Goal: Find specific page/section: Find specific page/section

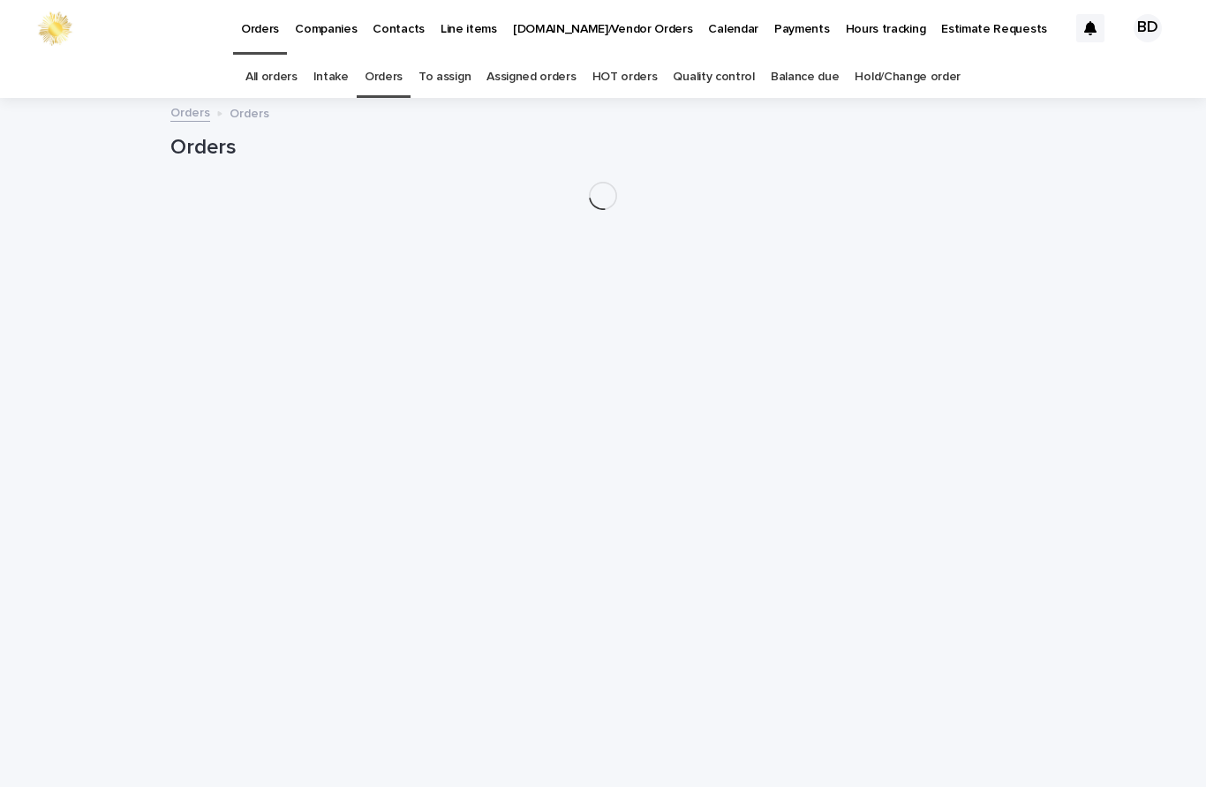
scroll to position [56, 0]
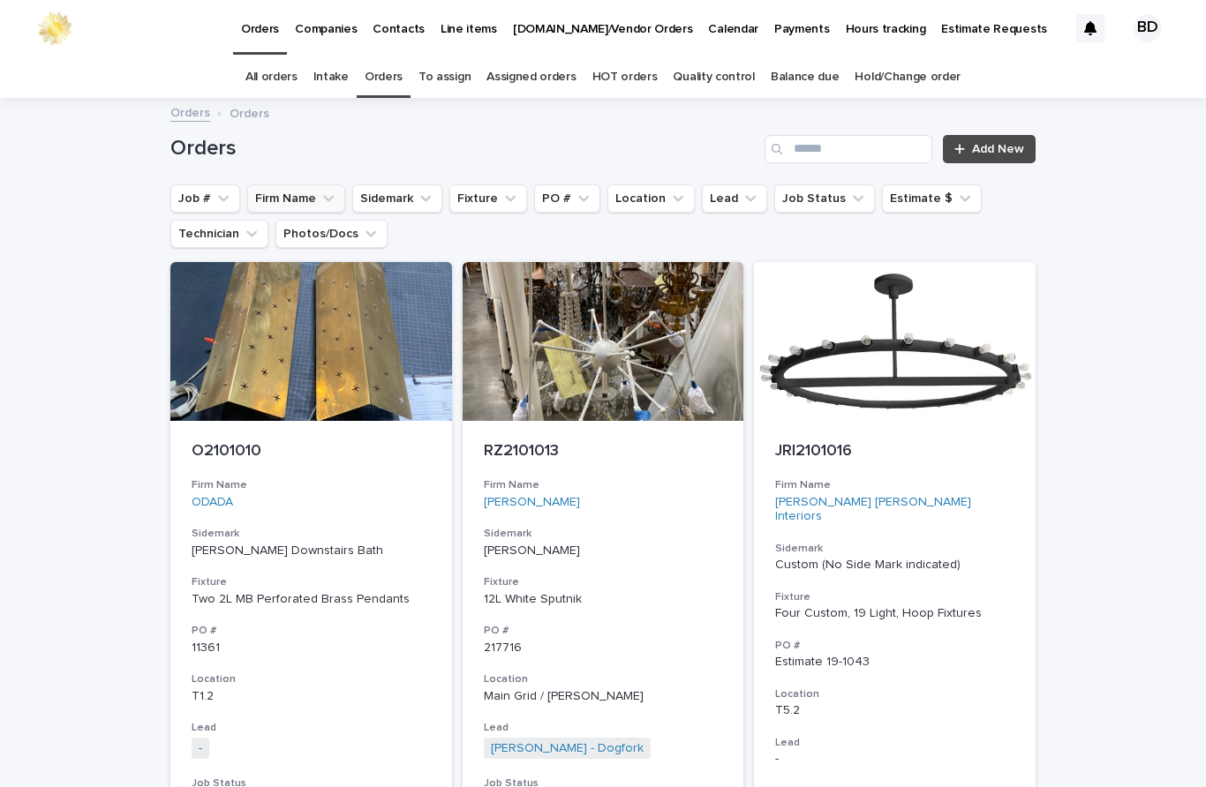
click at [296, 184] on button "Firm Name" at bounding box center [296, 198] width 98 height 28
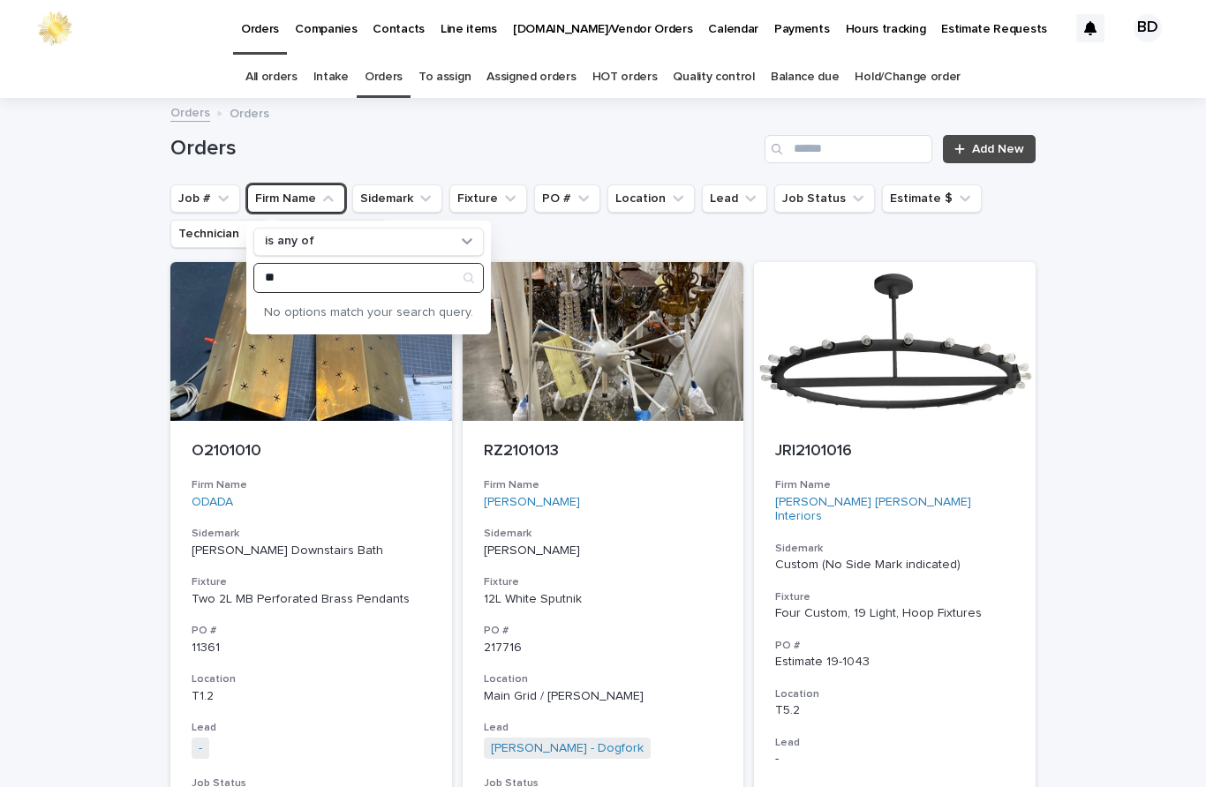
type input "*"
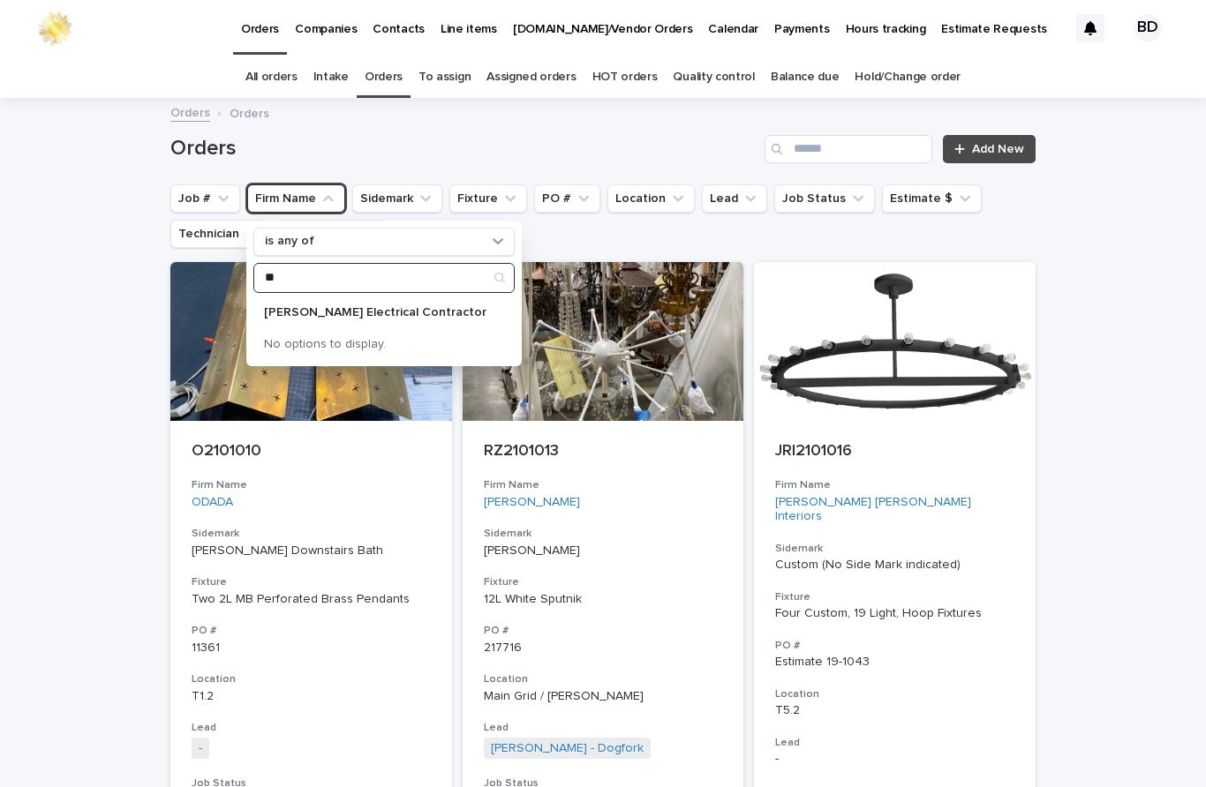
type input "*"
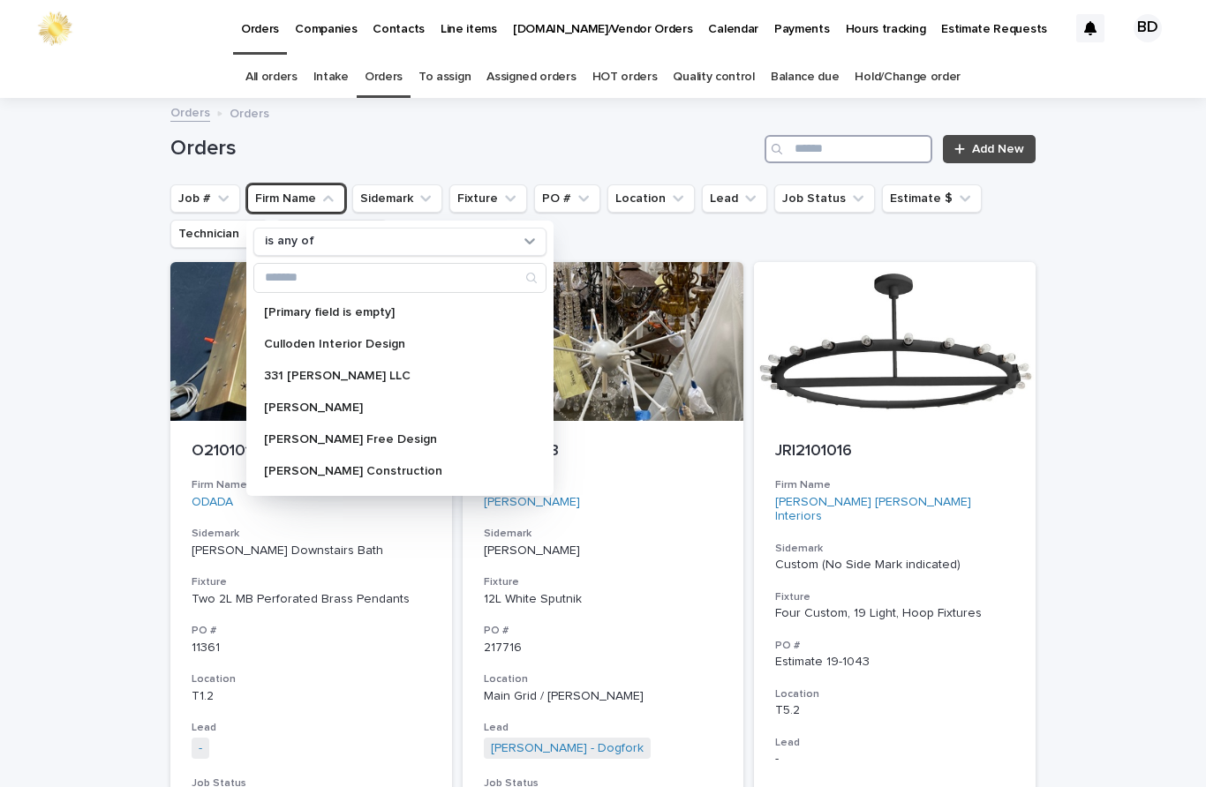
click at [826, 135] on input "Search" at bounding box center [848, 149] width 168 height 28
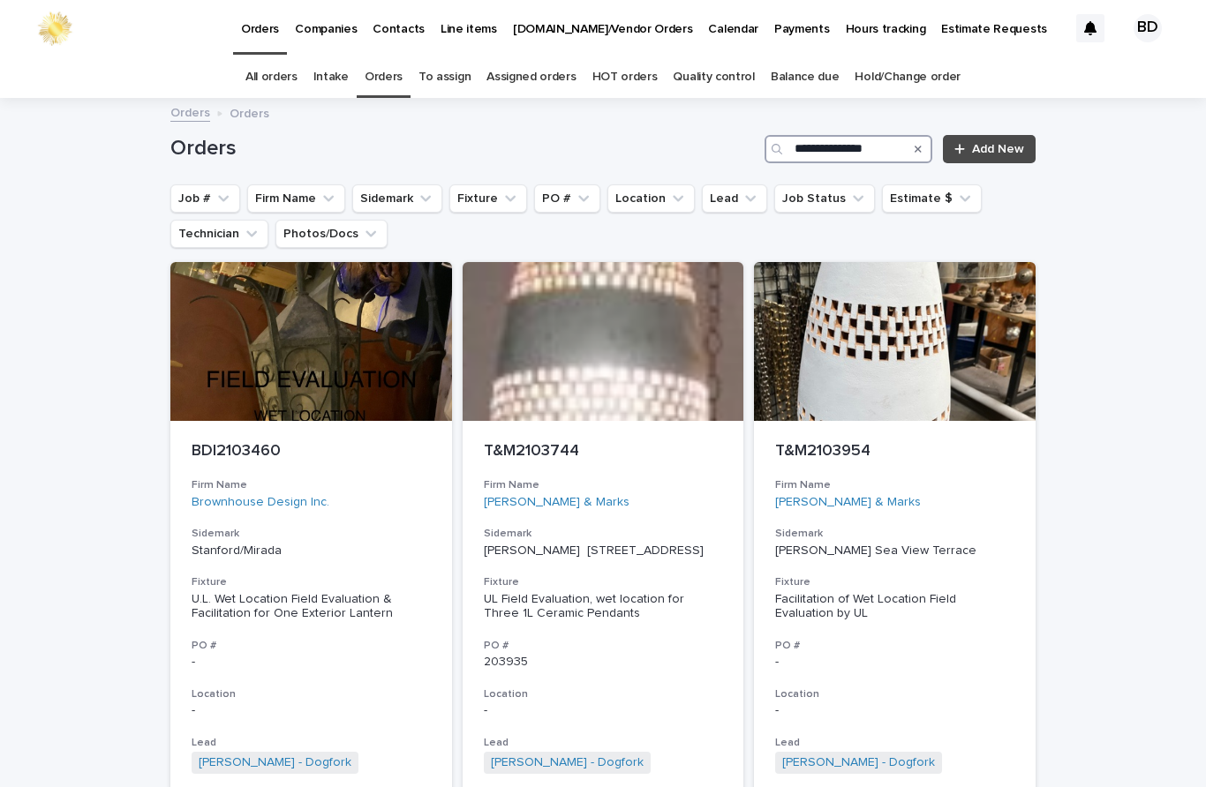
type input "**********"
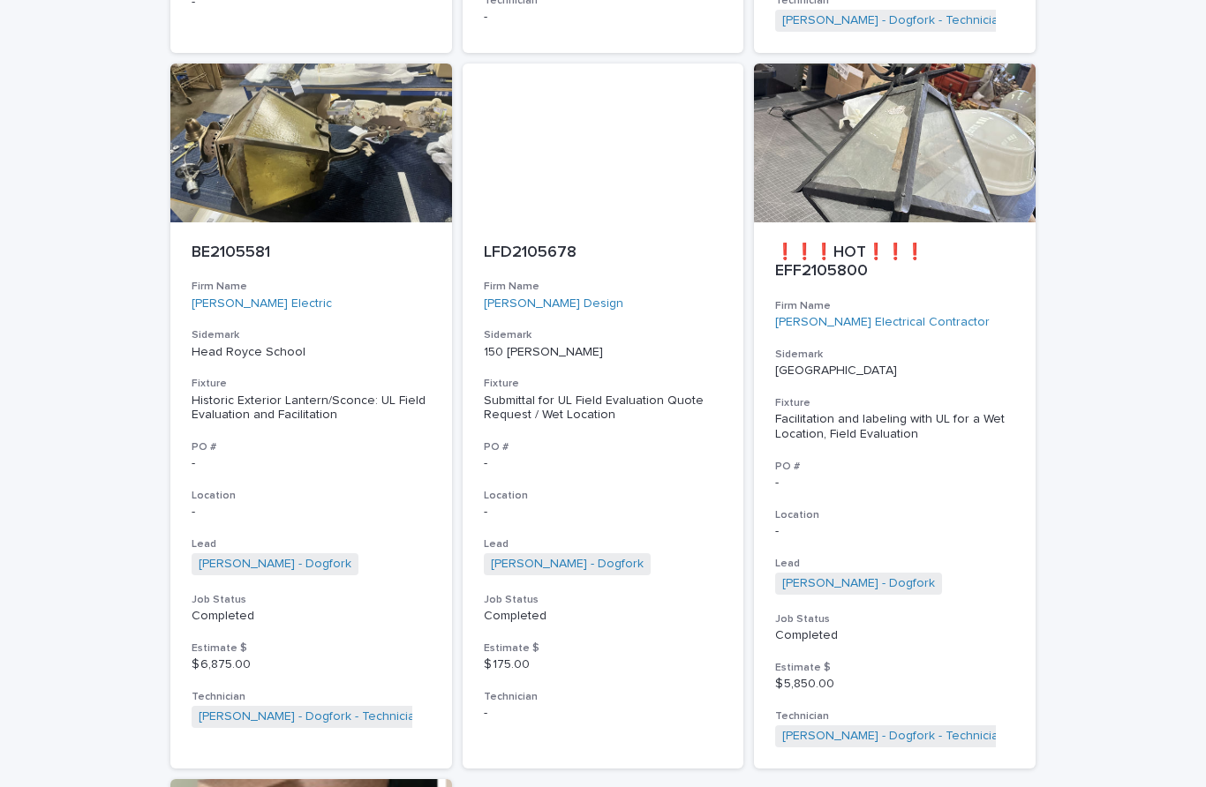
scroll to position [2305, 0]
click at [885, 459] on h3 "PO #" at bounding box center [894, 466] width 239 height 14
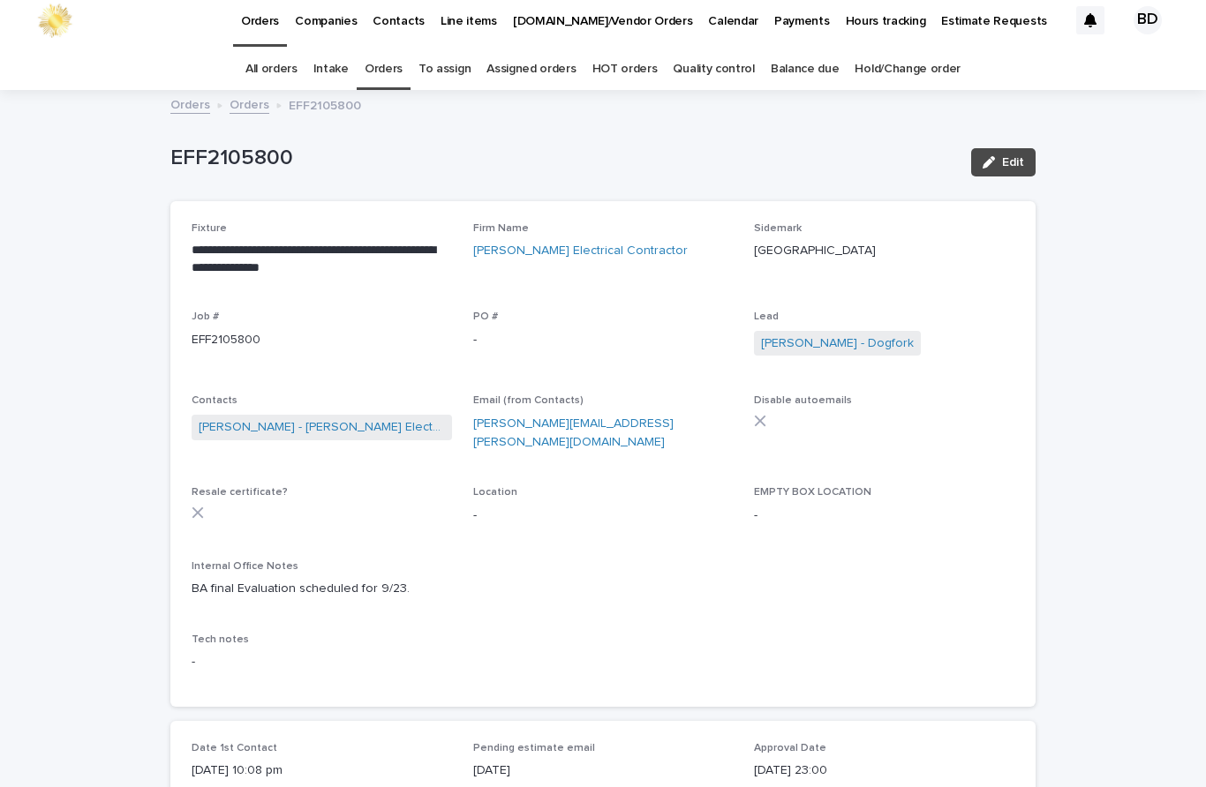
scroll to position [6, 0]
